Goal: Task Accomplishment & Management: Manage account settings

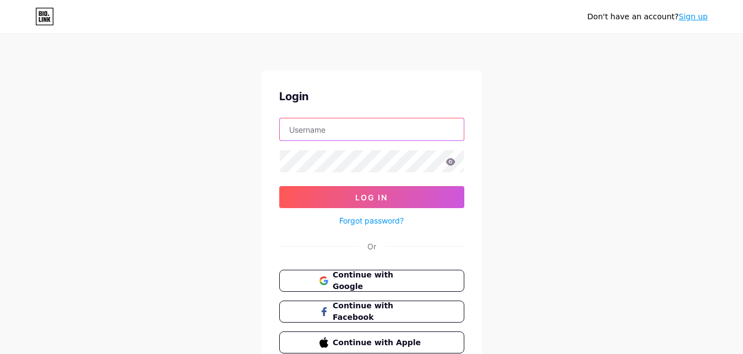
click at [339, 133] on input "text" at bounding box center [372, 129] width 184 height 22
paste input "[DOMAIN_NAME][EMAIL_ADDRESS][DOMAIN_NAME]"
type input "[DOMAIN_NAME][EMAIL_ADDRESS][DOMAIN_NAME]"
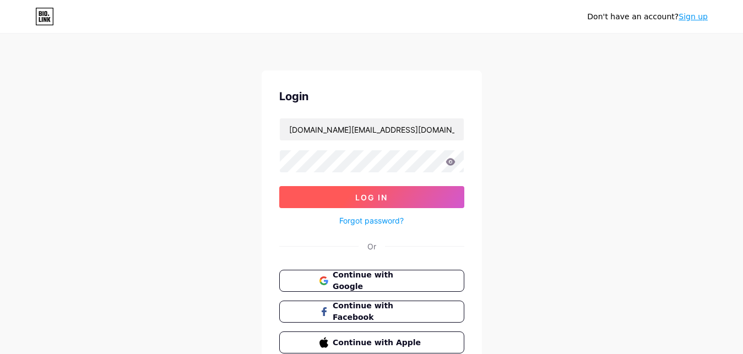
click at [321, 202] on button "Log In" at bounding box center [371, 197] width 185 height 22
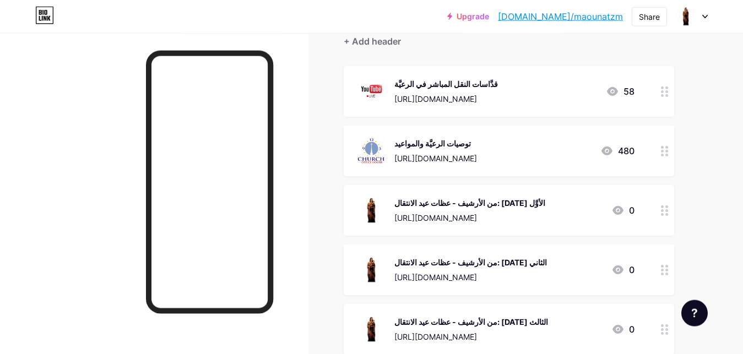
scroll to position [112, 0]
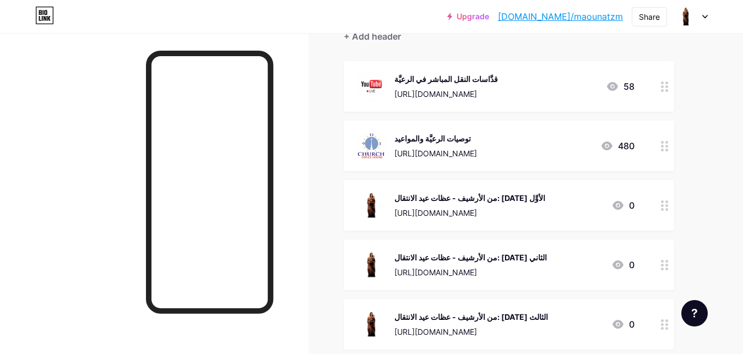
click at [667, 203] on icon at bounding box center [665, 206] width 8 height 10
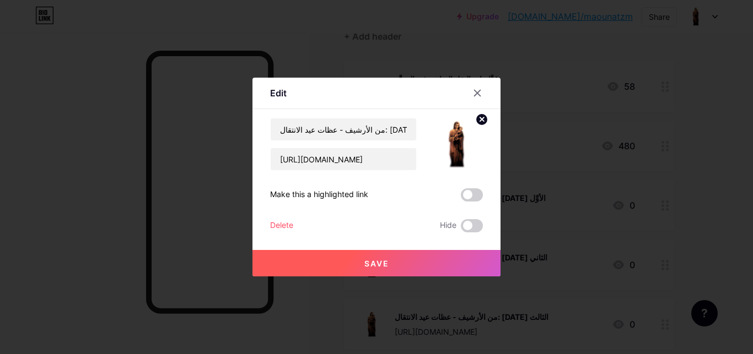
click at [280, 226] on div "Delete" at bounding box center [281, 225] width 23 height 13
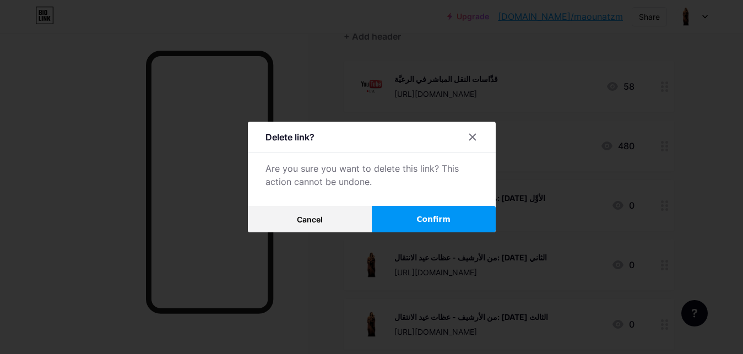
click at [416, 222] on button "Confirm" at bounding box center [434, 219] width 124 height 26
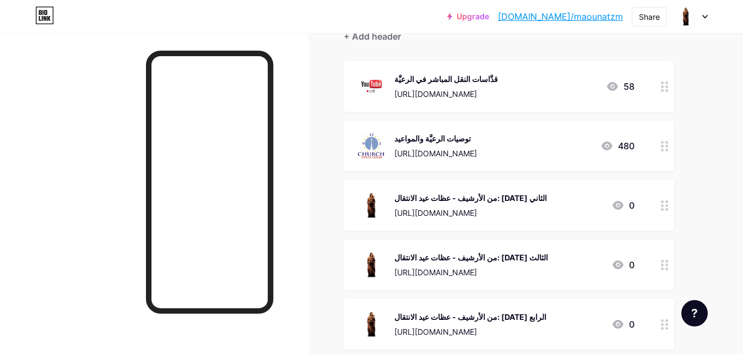
click at [661, 207] on icon at bounding box center [665, 206] width 8 height 10
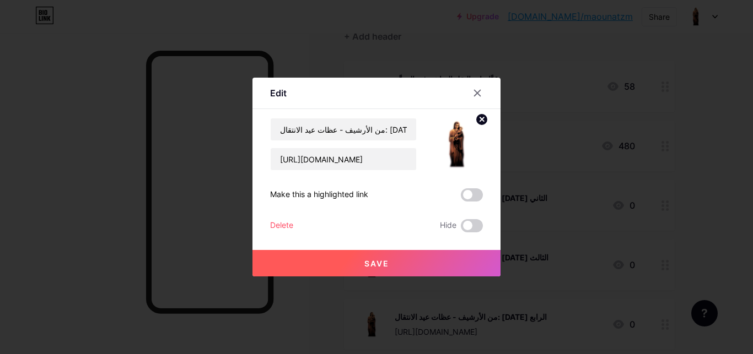
click at [279, 225] on div "Delete" at bounding box center [281, 225] width 23 height 13
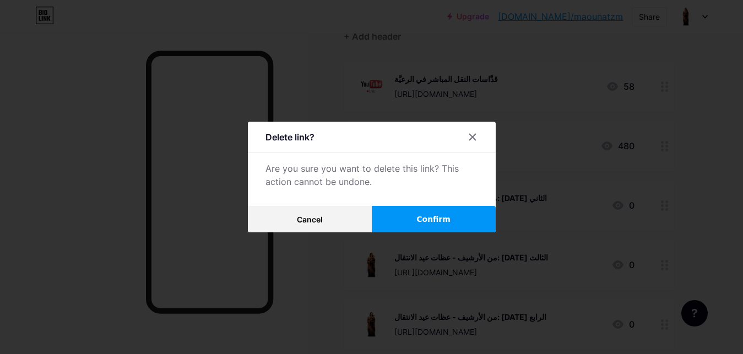
click at [426, 222] on span "Confirm" at bounding box center [434, 220] width 34 height 12
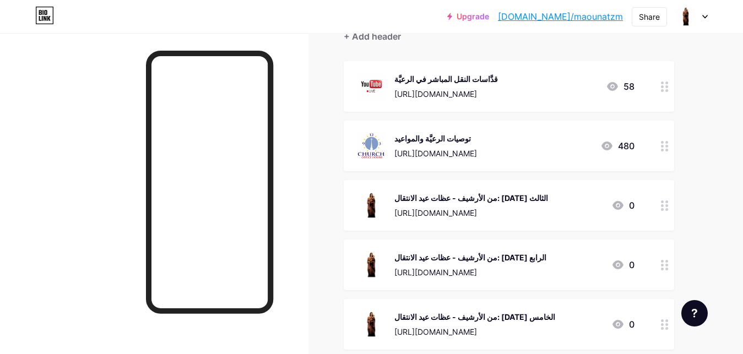
click at [670, 268] on div at bounding box center [665, 265] width 19 height 51
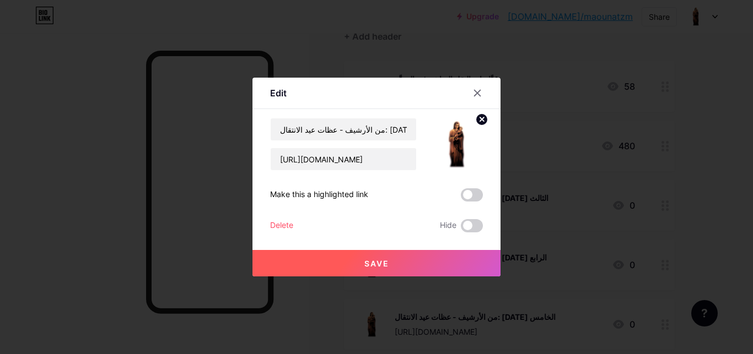
click at [274, 224] on div "Delete" at bounding box center [281, 225] width 23 height 13
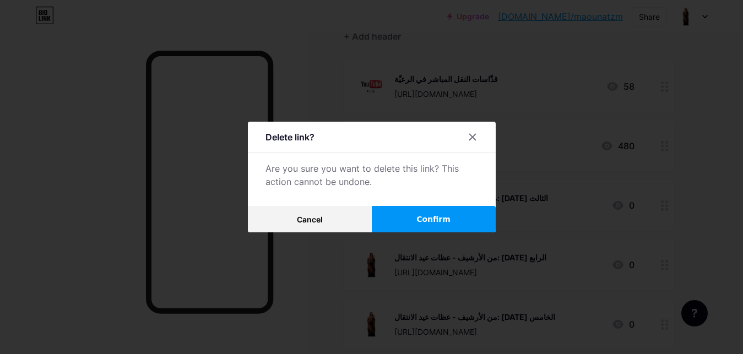
click at [420, 220] on button "Confirm" at bounding box center [434, 219] width 124 height 26
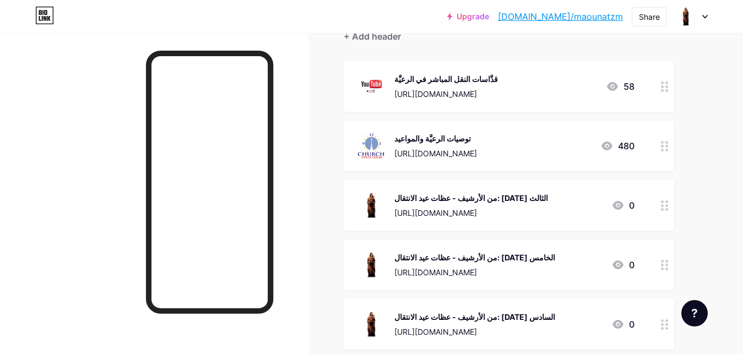
click at [667, 209] on circle at bounding box center [667, 209] width 3 height 3
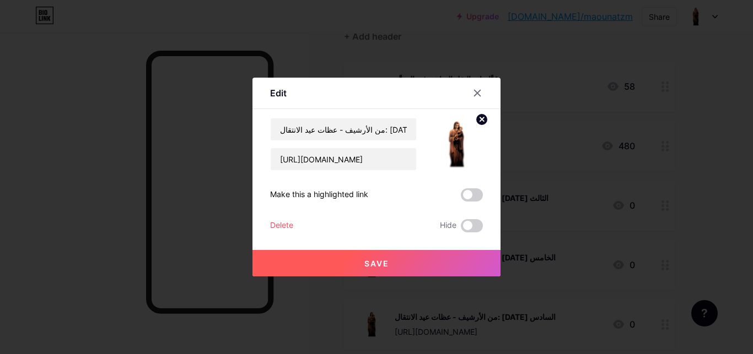
click at [285, 224] on div "Delete" at bounding box center [281, 225] width 23 height 13
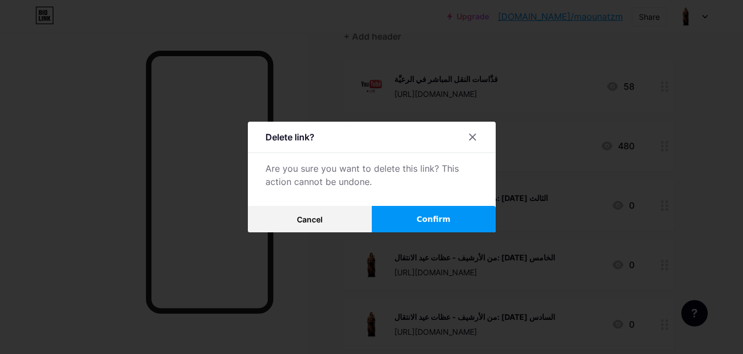
click at [431, 220] on span "Confirm" at bounding box center [434, 220] width 34 height 12
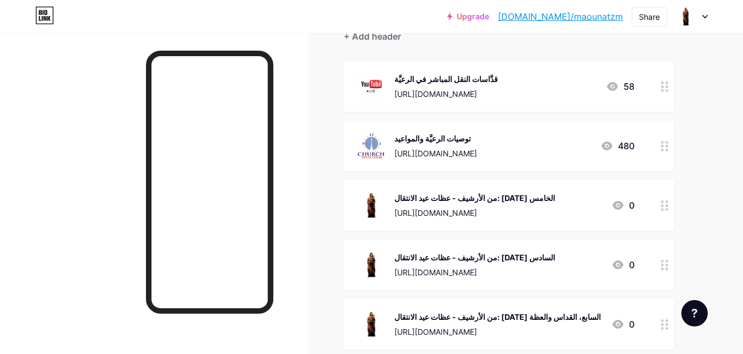
click at [665, 210] on icon at bounding box center [665, 206] width 8 height 10
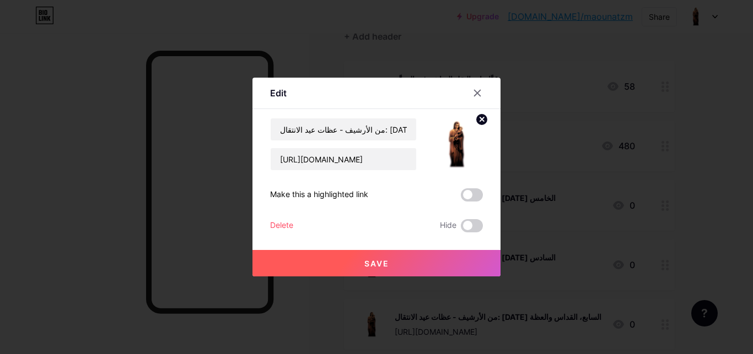
click at [282, 225] on div "Delete" at bounding box center [281, 225] width 23 height 13
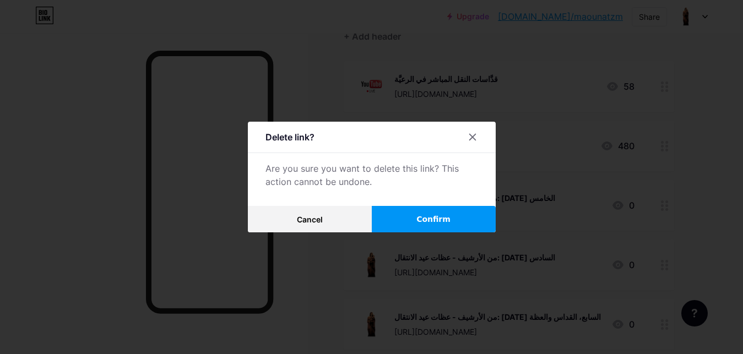
click at [459, 217] on button "Confirm" at bounding box center [434, 219] width 124 height 26
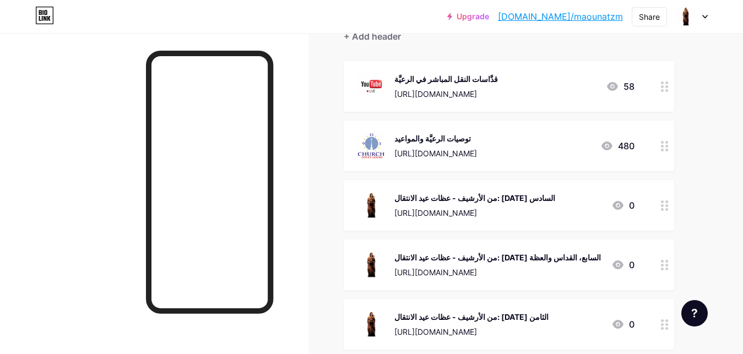
click at [667, 207] on icon at bounding box center [665, 206] width 8 height 10
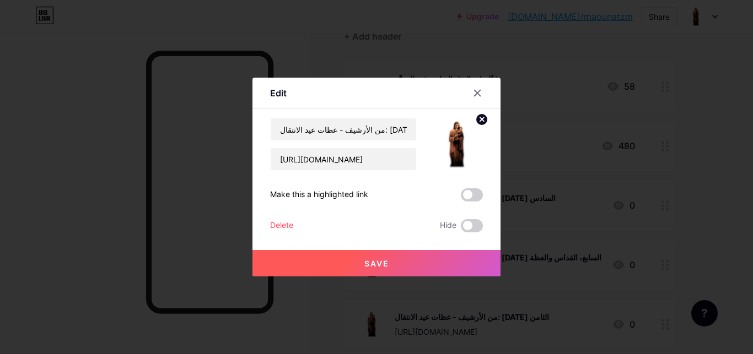
click at [283, 223] on div "Delete" at bounding box center [281, 225] width 23 height 13
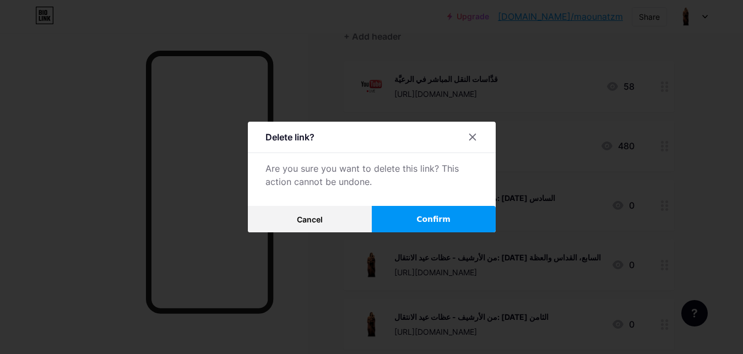
click at [446, 222] on span "Confirm" at bounding box center [434, 220] width 34 height 12
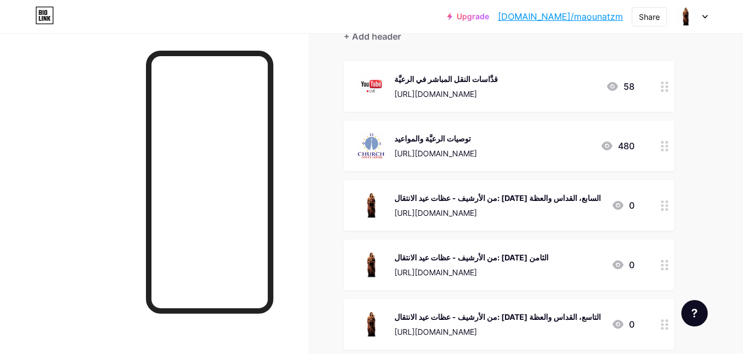
click at [666, 265] on icon at bounding box center [665, 265] width 8 height 10
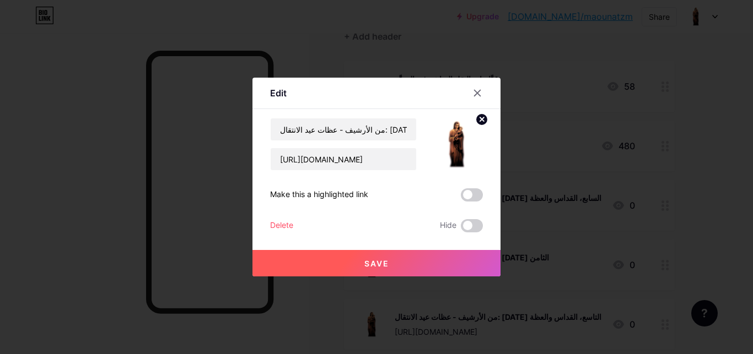
click at [290, 224] on div "Delete" at bounding box center [281, 225] width 23 height 13
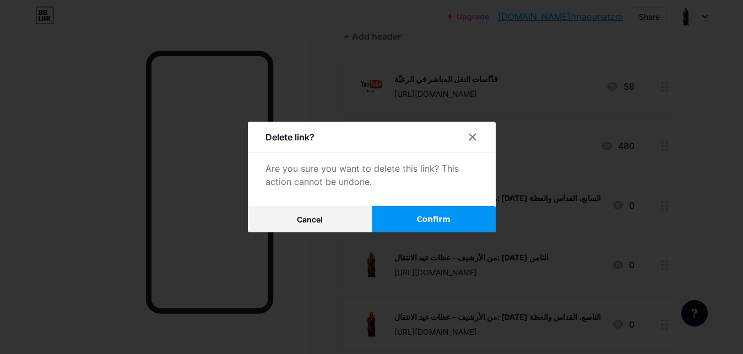
click at [443, 227] on button "Confirm" at bounding box center [434, 219] width 124 height 26
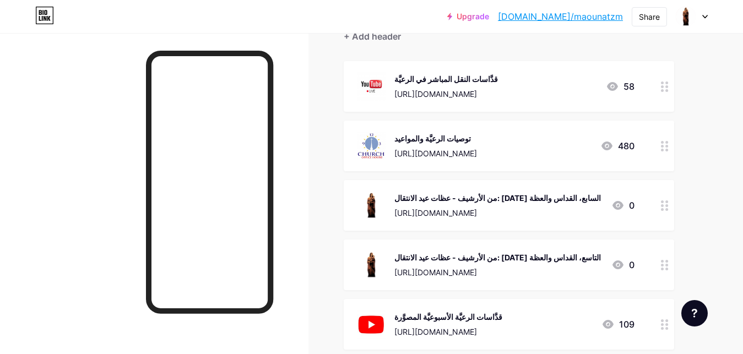
click at [667, 266] on circle at bounding box center [667, 265] width 3 height 3
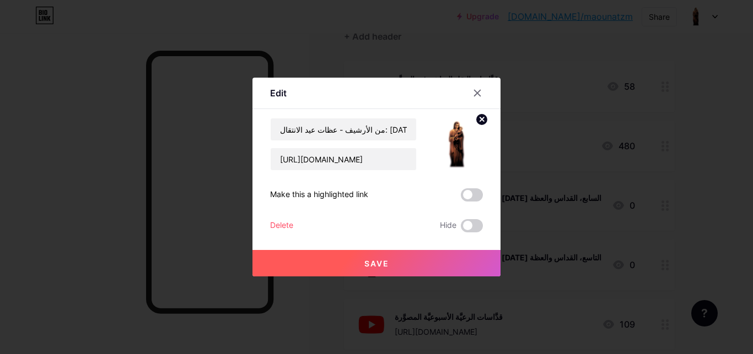
click at [287, 222] on div "Delete" at bounding box center [281, 225] width 23 height 13
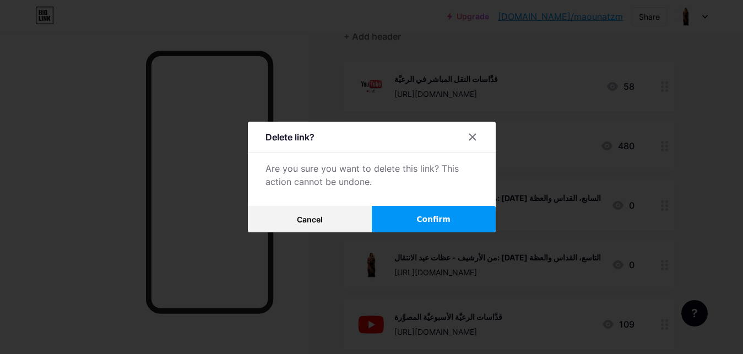
click at [418, 222] on button "Confirm" at bounding box center [434, 219] width 124 height 26
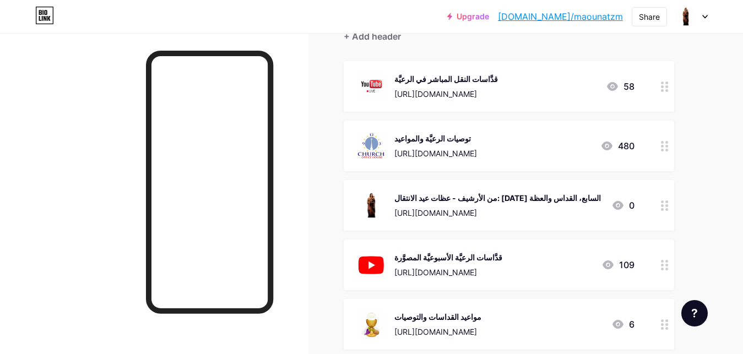
click at [662, 206] on circle at bounding box center [662, 205] width 3 height 3
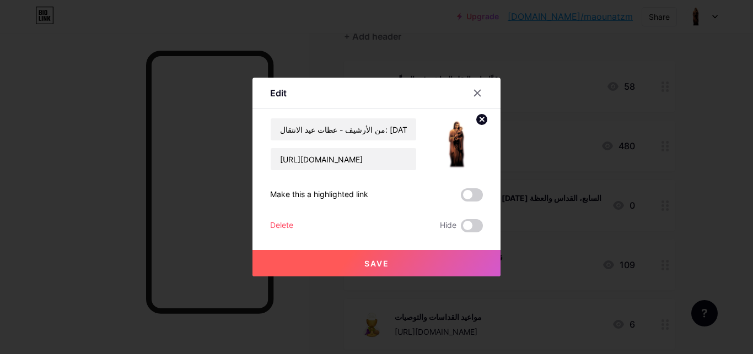
click at [284, 224] on div "Delete" at bounding box center [281, 225] width 23 height 13
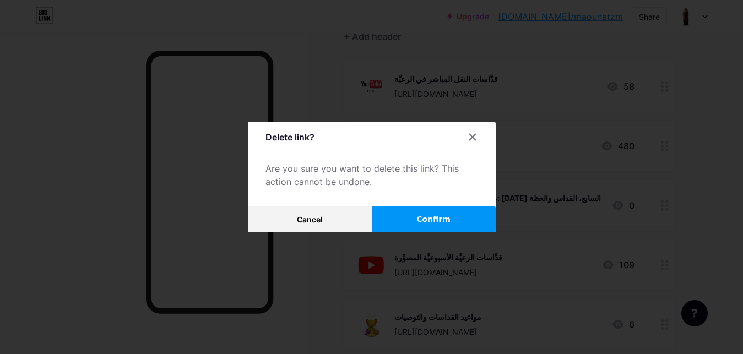
click at [413, 223] on button "Confirm" at bounding box center [434, 219] width 124 height 26
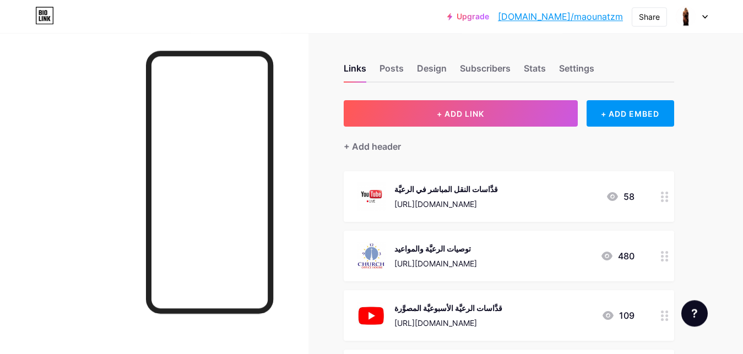
scroll to position [0, 0]
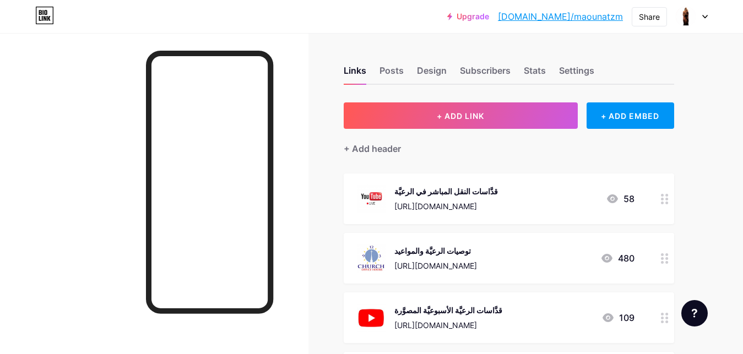
click at [706, 17] on icon at bounding box center [705, 16] width 4 height 3
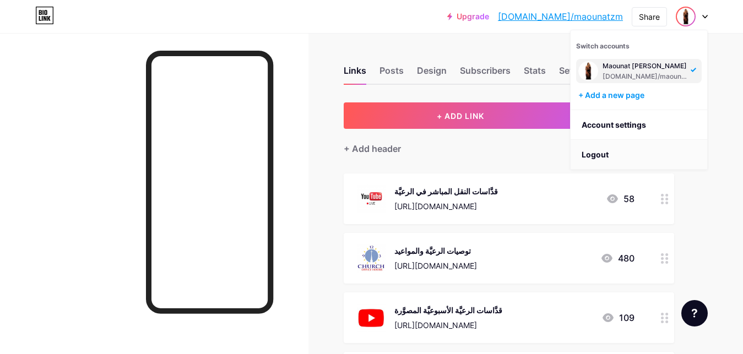
click at [598, 156] on li "Logout" at bounding box center [639, 155] width 137 height 30
